Goal: Information Seeking & Learning: Learn about a topic

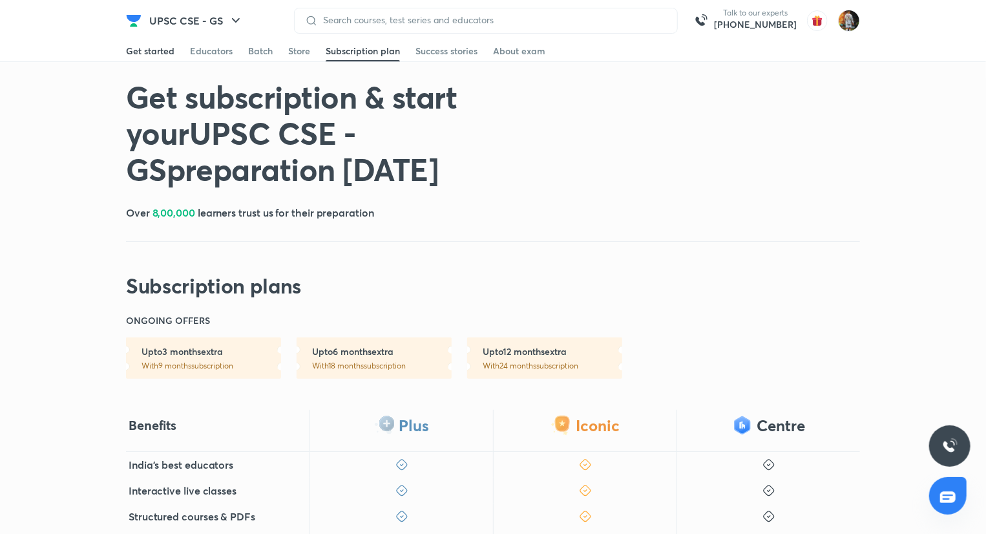
click at [130, 50] on div "Get started" at bounding box center [150, 51] width 48 height 13
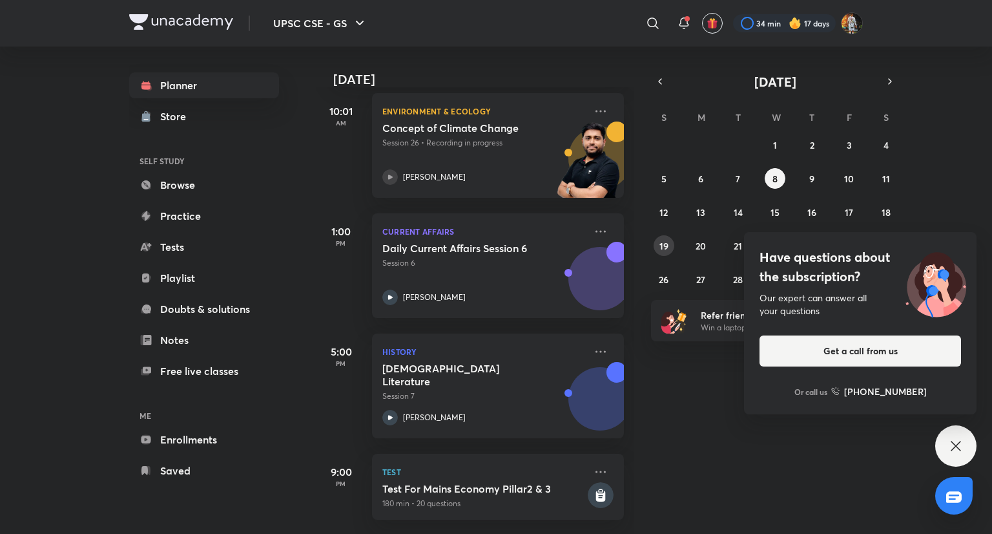
scroll to position [194, 0]
click at [960, 444] on icon at bounding box center [956, 446] width 16 height 16
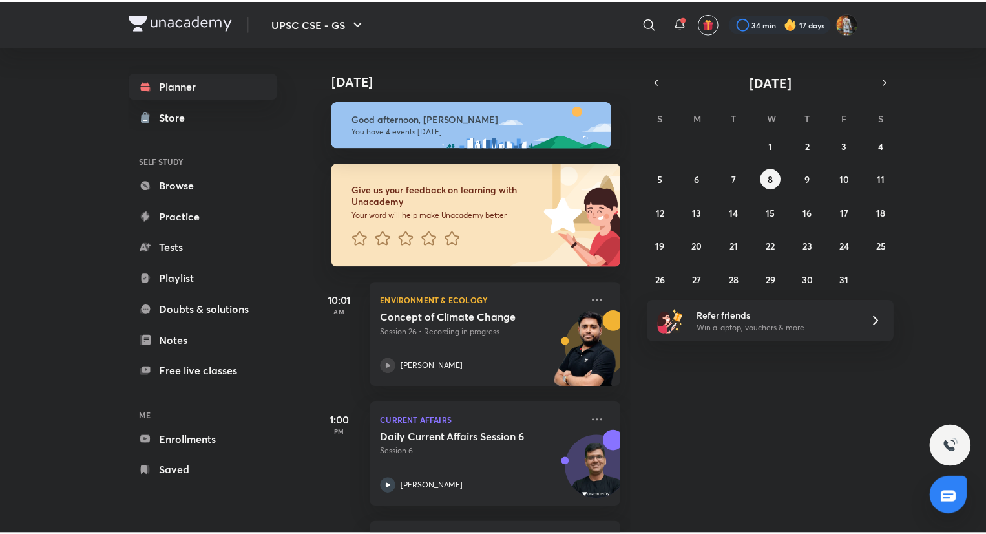
scroll to position [199, 0]
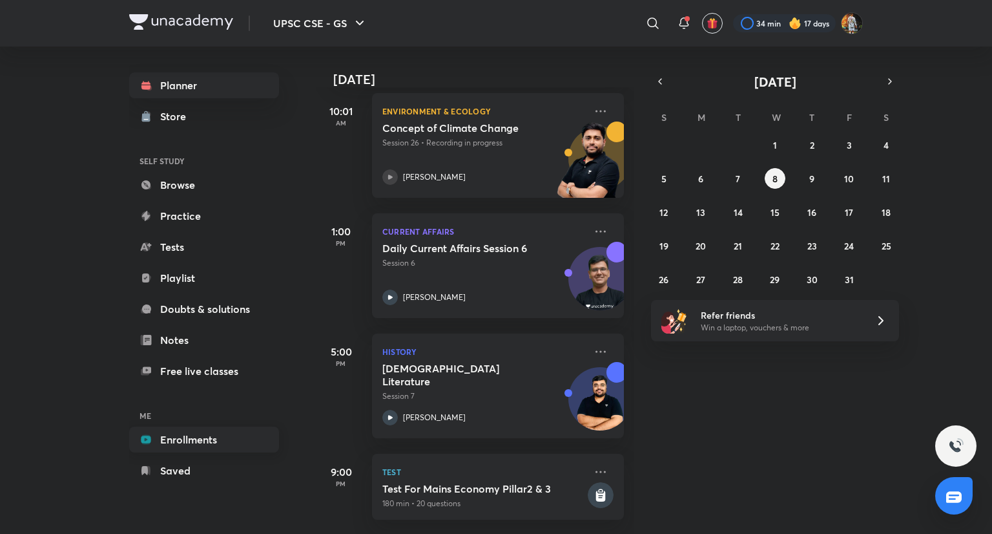
click at [215, 435] on link "Enrollments" at bounding box center [204, 439] width 150 height 26
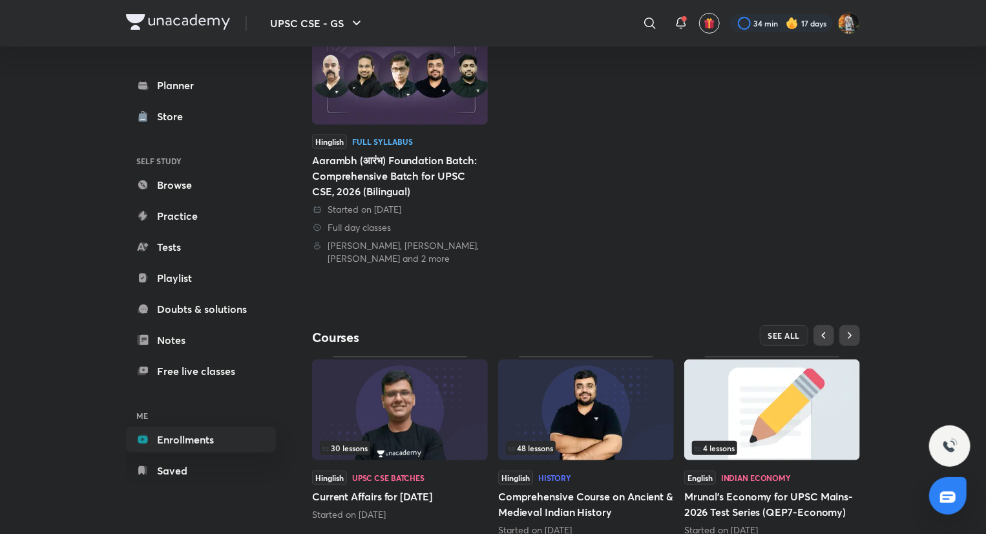
scroll to position [217, 0]
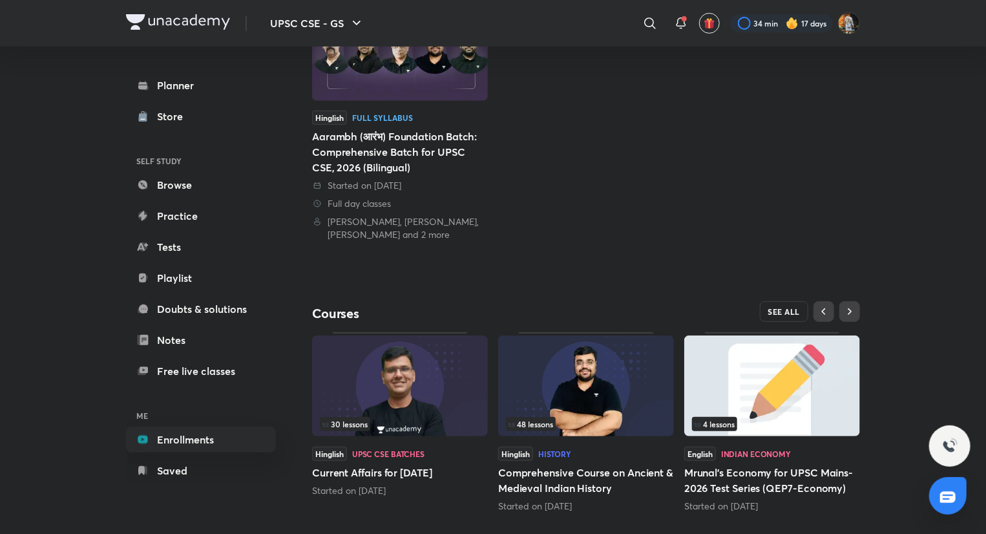
click at [796, 308] on span "SEE ALL" at bounding box center [784, 311] width 32 height 9
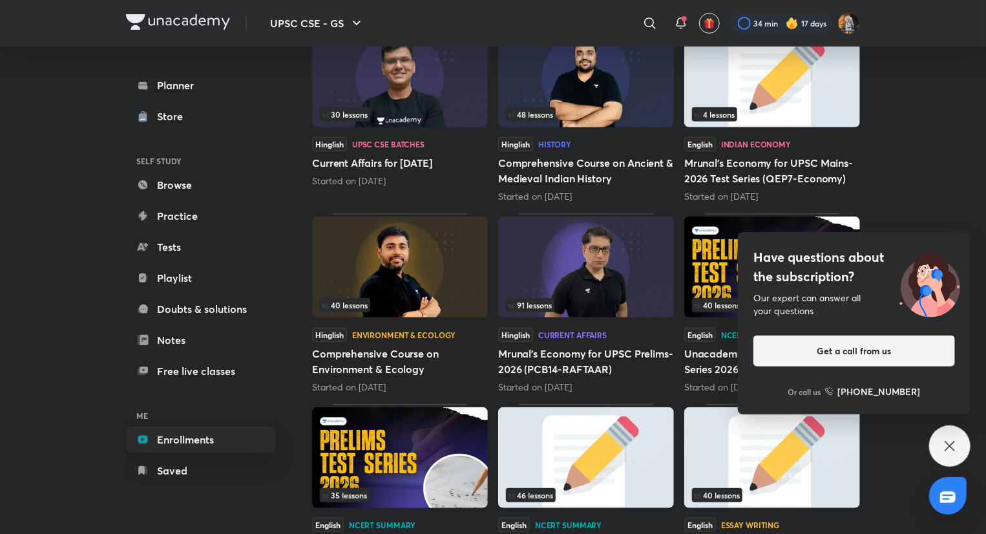
scroll to position [227, 0]
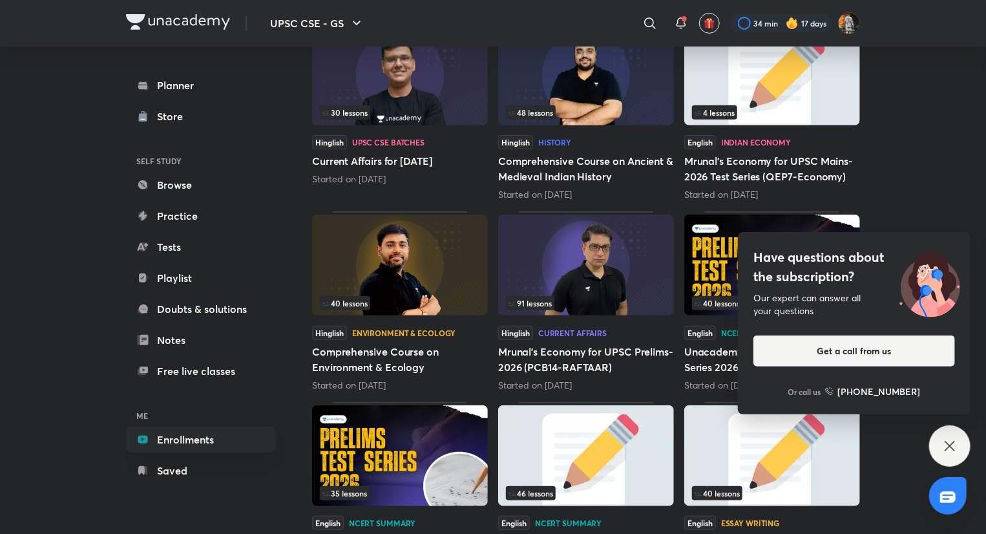
click at [943, 444] on icon at bounding box center [950, 446] width 16 height 16
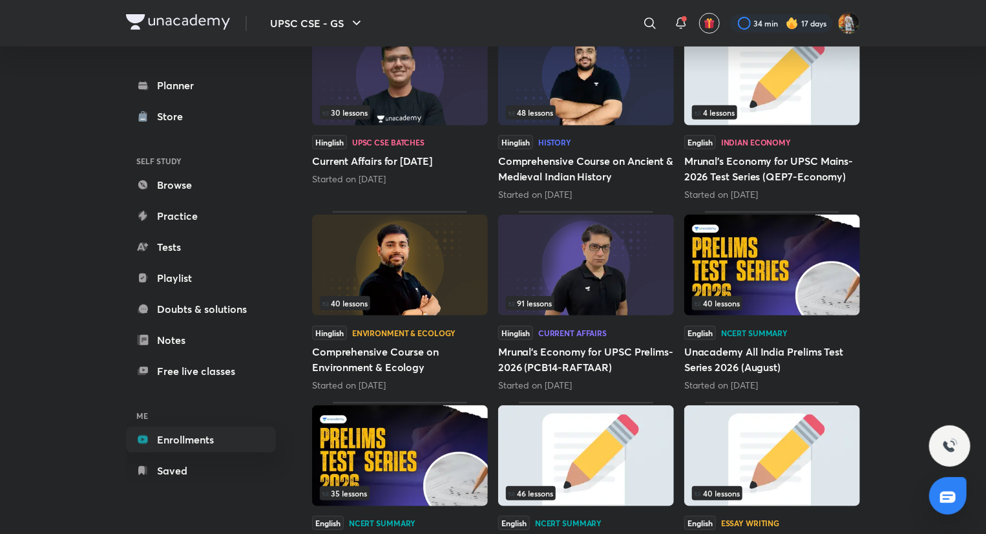
click at [636, 304] on div "91 lessons" at bounding box center [586, 303] width 160 height 14
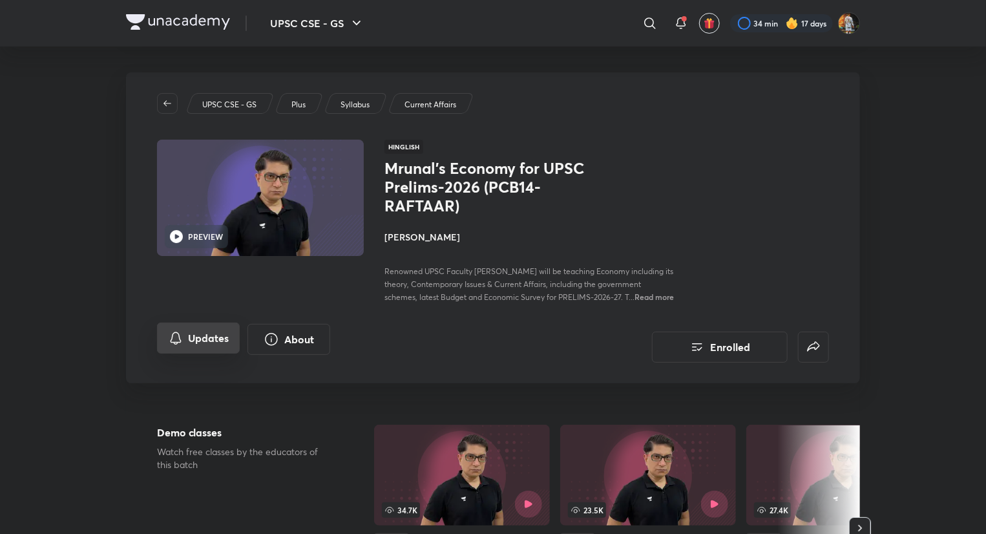
click at [216, 342] on button "Updates" at bounding box center [198, 337] width 83 height 31
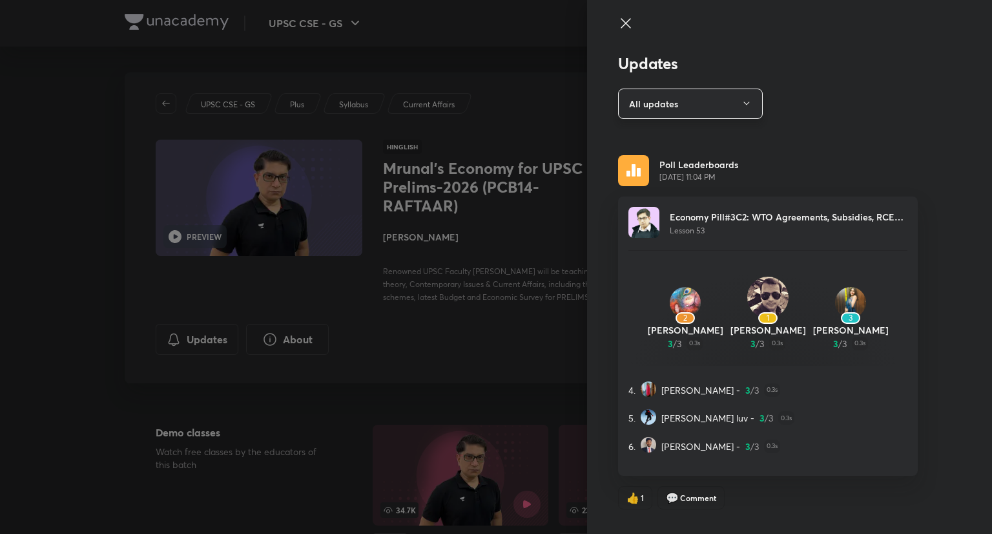
click at [669, 112] on button "All updates" at bounding box center [690, 103] width 145 height 30
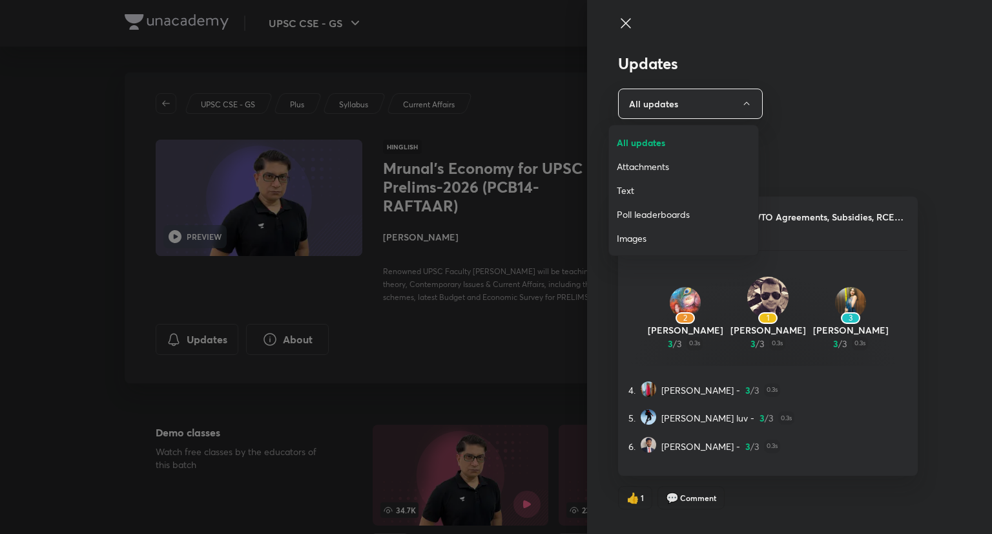
click at [665, 161] on span "Attachments" at bounding box center [684, 167] width 134 height 14
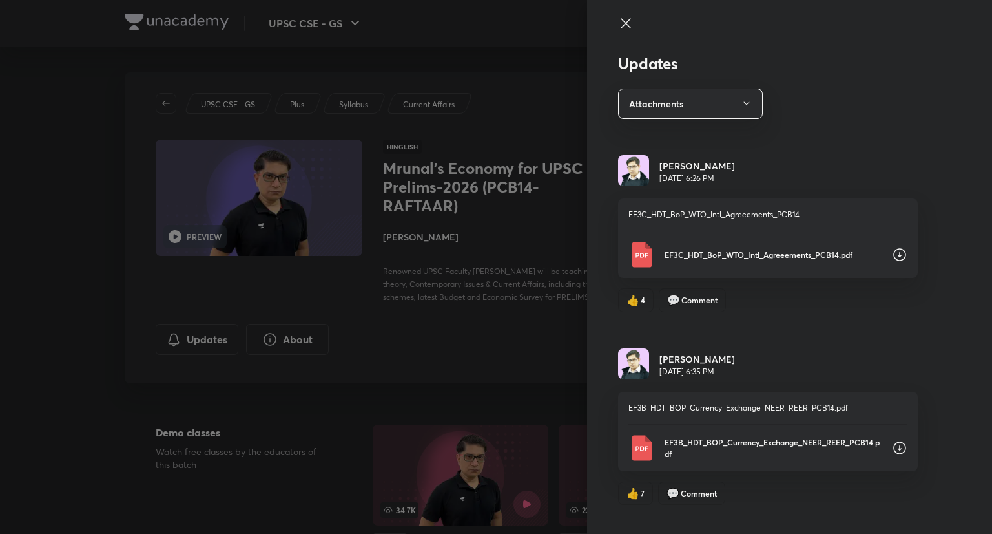
click at [527, 392] on div at bounding box center [496, 267] width 992 height 534
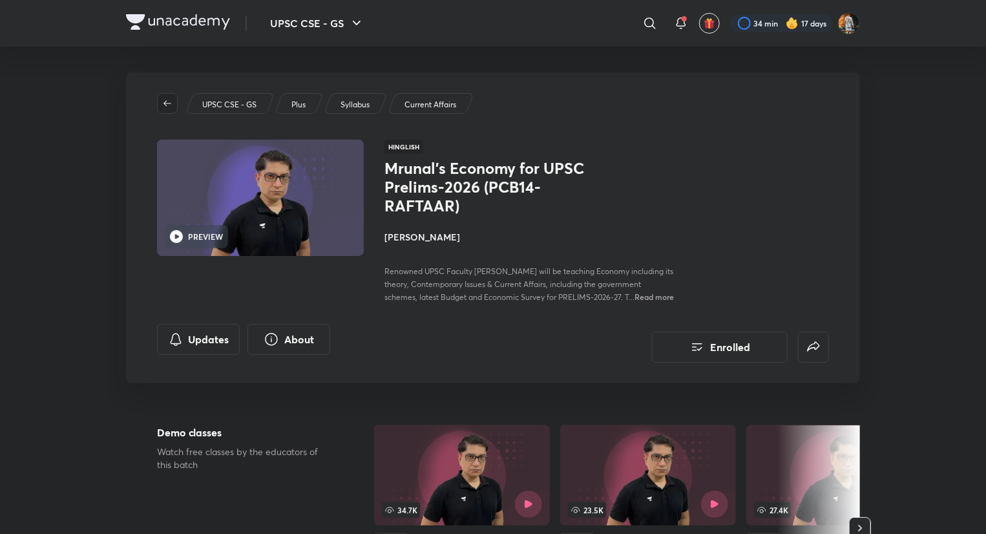
click at [162, 103] on icon "button" at bounding box center [167, 103] width 10 height 10
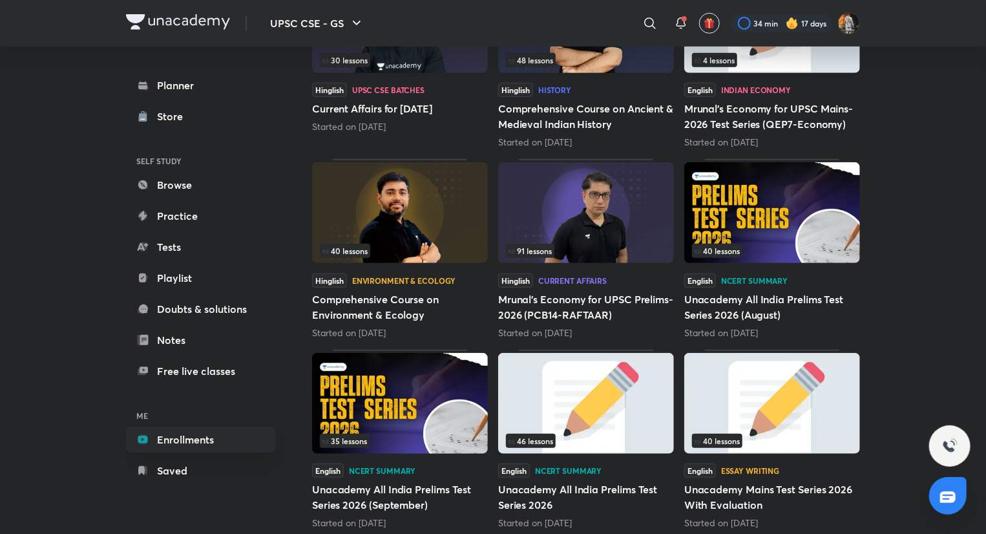
scroll to position [286, 0]
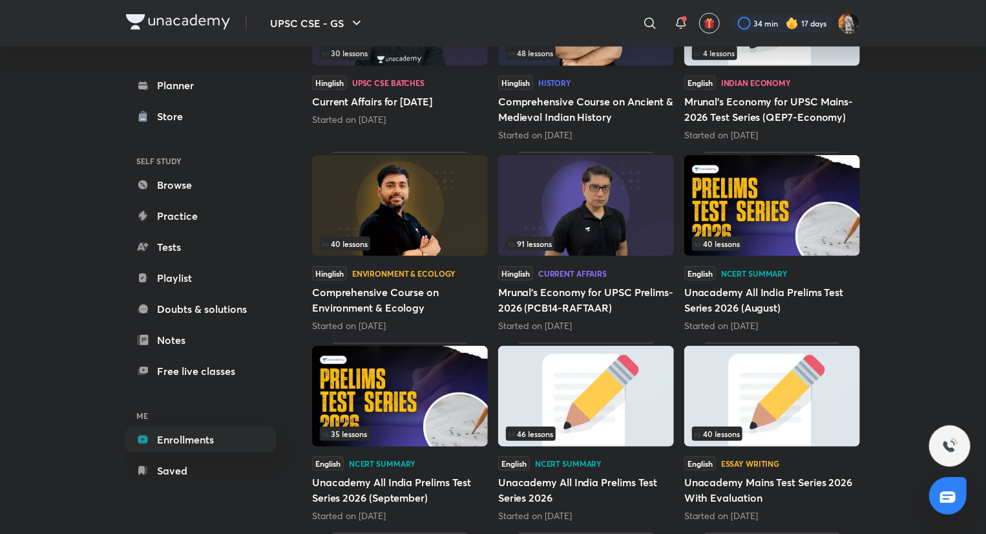
click at [606, 218] on img at bounding box center [586, 205] width 176 height 101
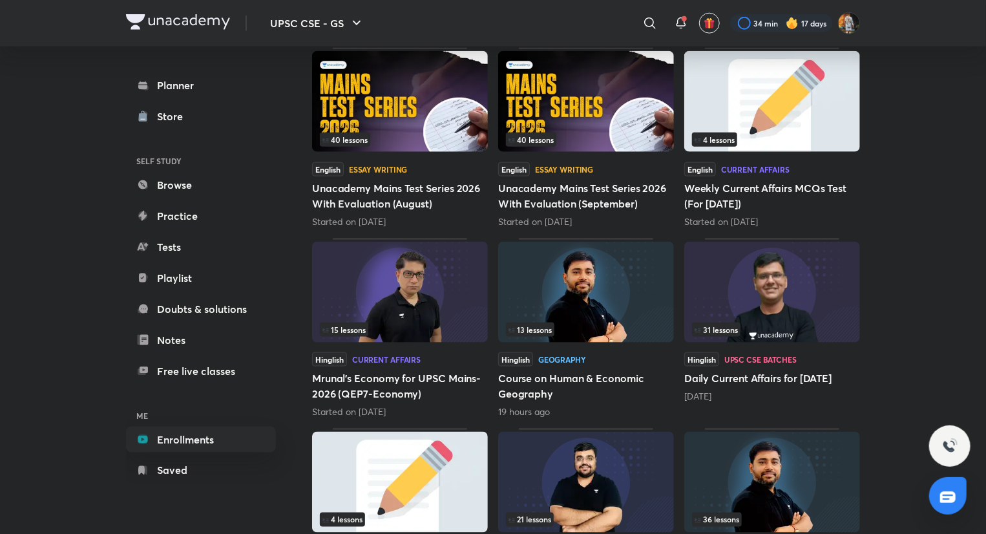
scroll to position [771, 0]
click at [425, 295] on img at bounding box center [400, 291] width 176 height 101
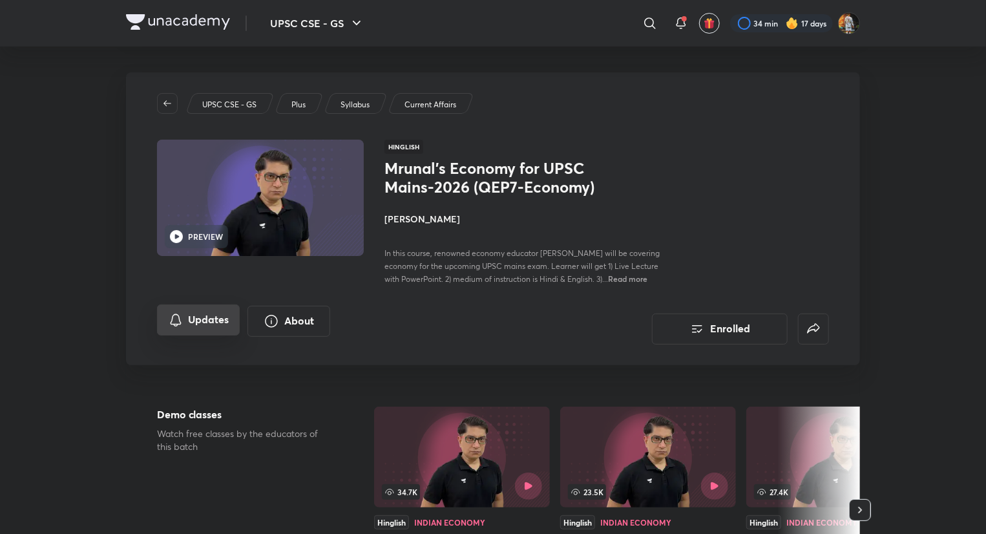
click at [214, 316] on button "Updates" at bounding box center [198, 319] width 83 height 31
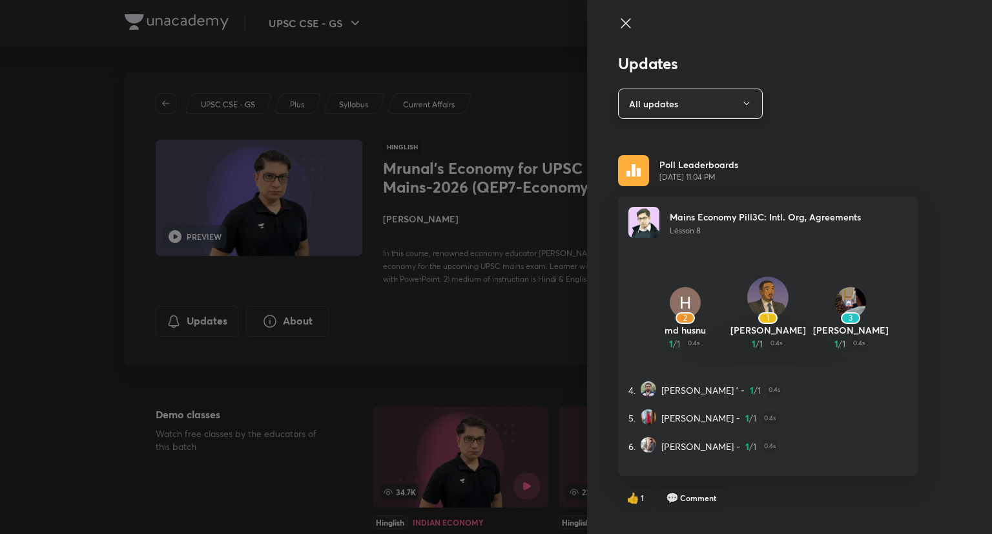
click at [698, 96] on button "All updates" at bounding box center [690, 103] width 145 height 30
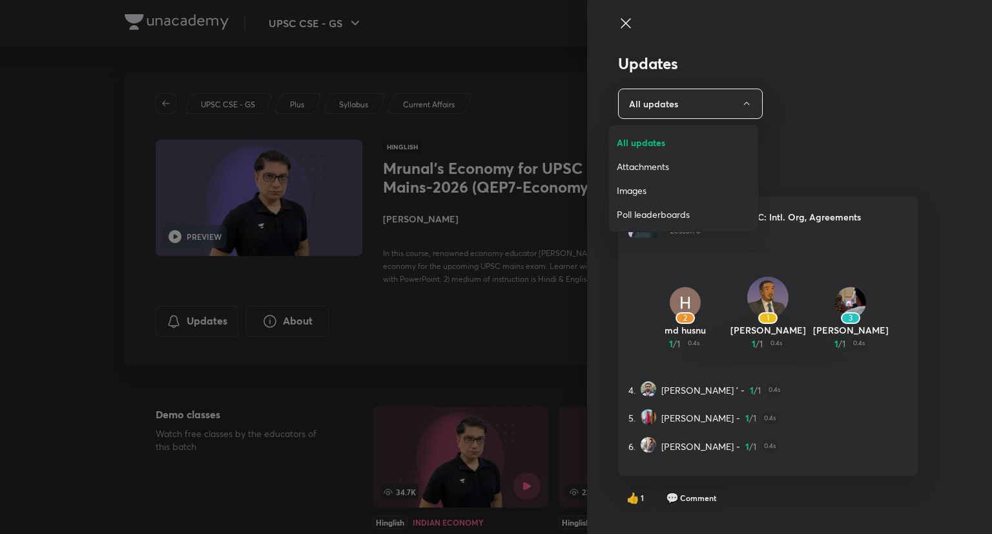
click at [674, 174] on li "Attachments" at bounding box center [683, 166] width 149 height 24
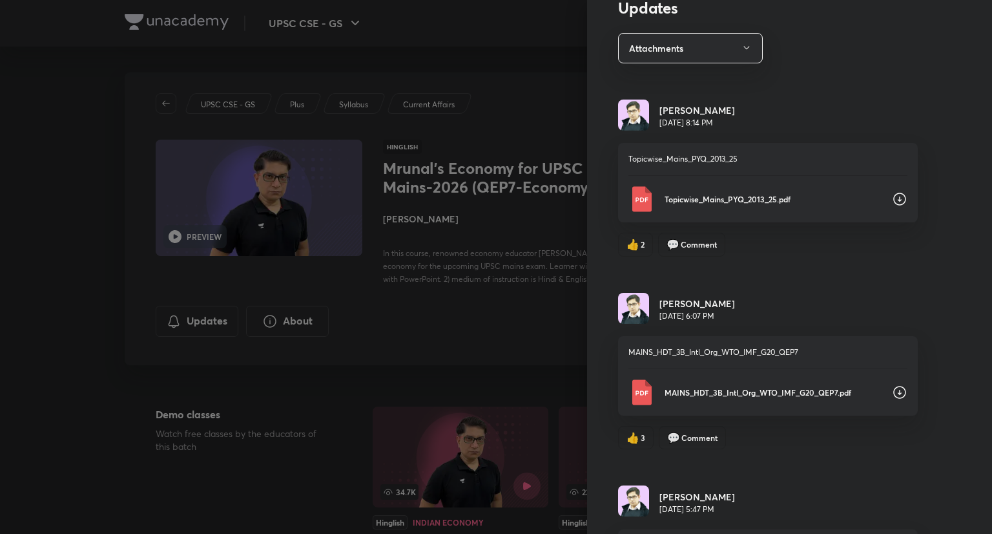
scroll to position [59, 0]
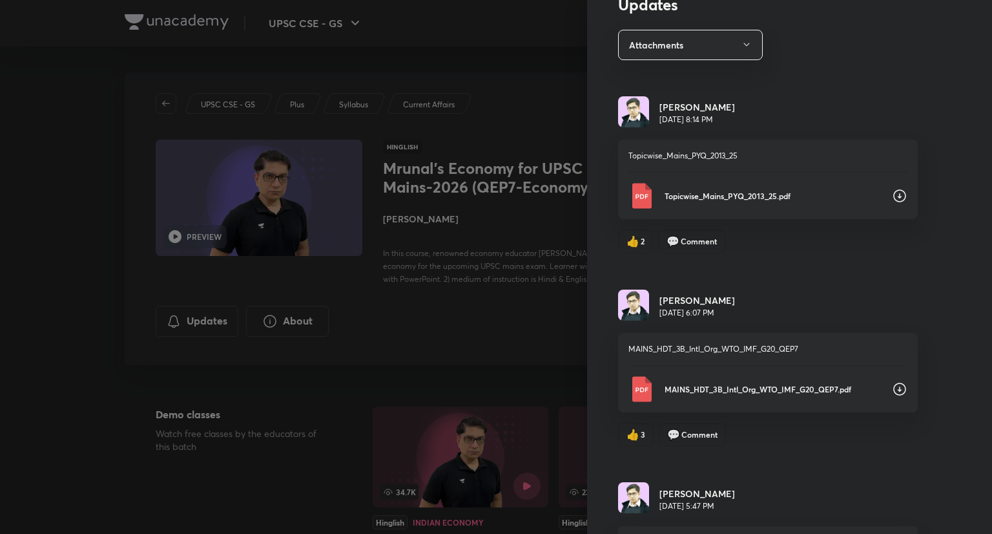
click at [869, 199] on p "Topicwise_Mains_PYQ_2013_25.pdf" at bounding box center [773, 196] width 217 height 12
click at [896, 389] on icon at bounding box center [899, 388] width 13 height 13
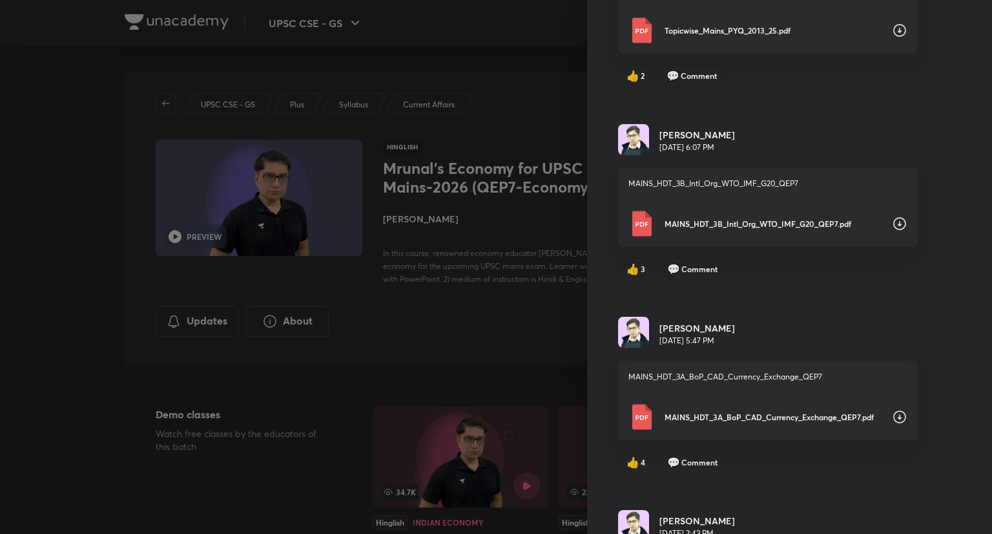
scroll to position [265, 0]
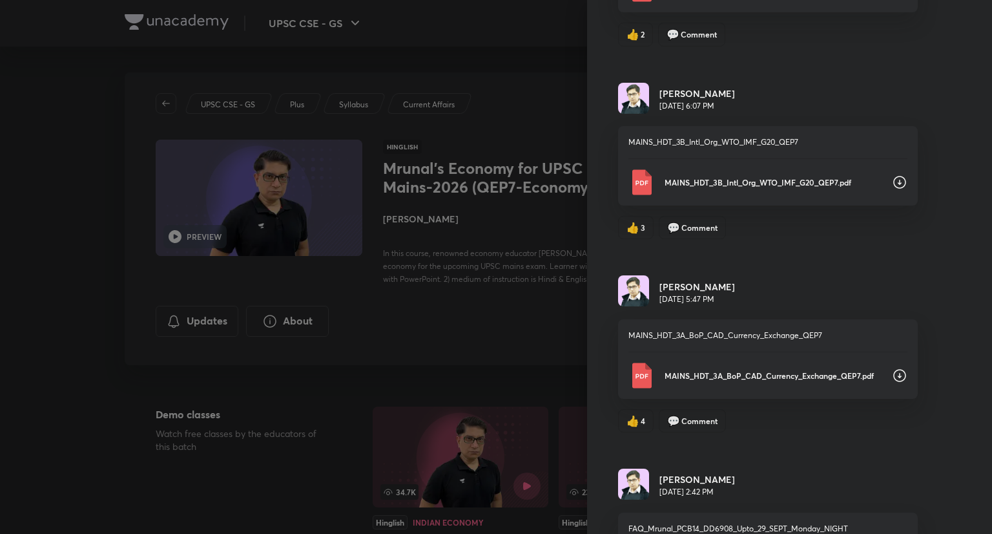
click at [879, 377] on div "MAINS_HDT_3A_BoP_CAD_Currency_Exchange_QEP7.pdf" at bounding box center [767, 375] width 279 height 26
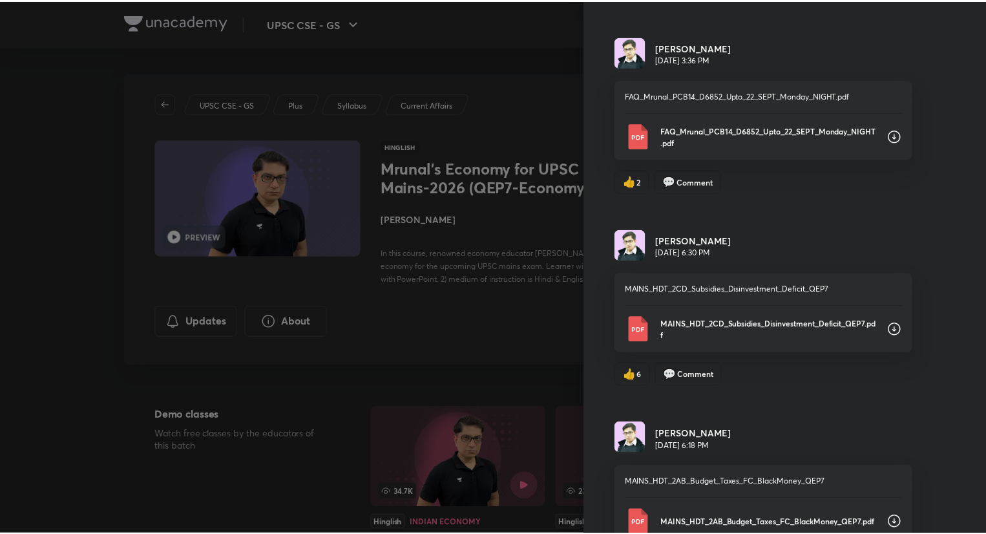
scroll to position [891, 0]
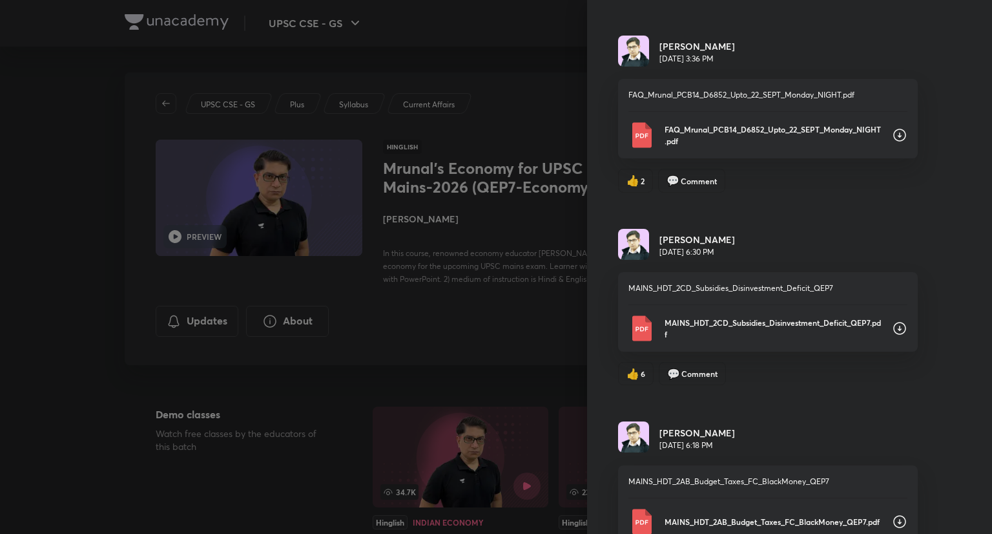
click at [587, 50] on div "Updates Attachments [PERSON_NAME] [DATE] 8:14 PM Topicwise_Mains_PYQ_2013_25 To…" at bounding box center [789, 267] width 405 height 534
click at [574, 33] on div at bounding box center [496, 267] width 992 height 534
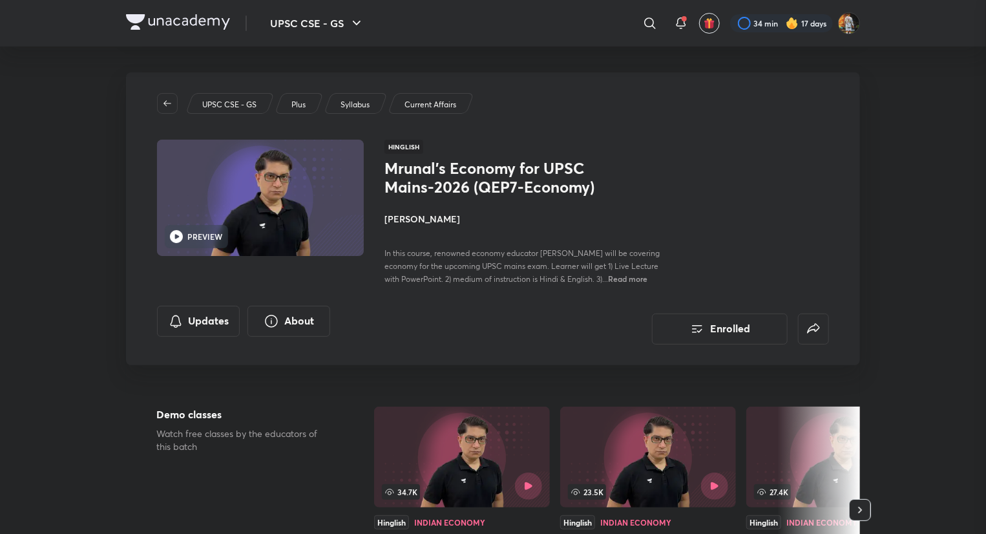
scroll to position [0, 0]
click at [199, 30] on div at bounding box center [178, 23] width 104 height 19
